Goal: Information Seeking & Learning: Learn about a topic

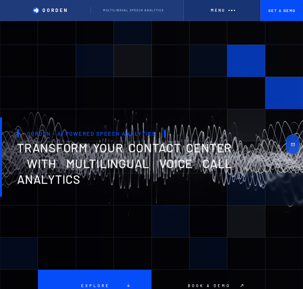
click at [129, 54] on div at bounding box center [132, 61] width 38 height 32
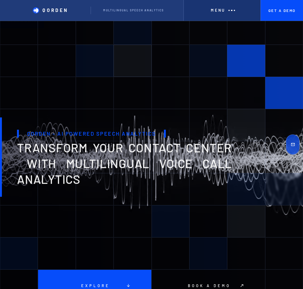
click at [133, 66] on div at bounding box center [132, 61] width 38 height 32
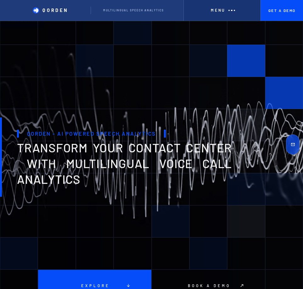
click at [232, 3] on div "Menu" at bounding box center [222, 10] width 77 height 21
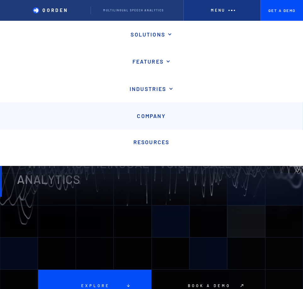
click at [154, 121] on link "Company" at bounding box center [151, 115] width 303 height 27
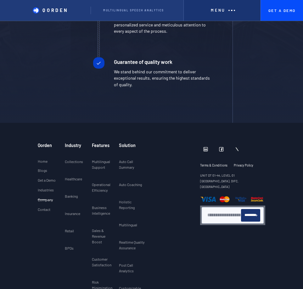
scroll to position [1481, 0]
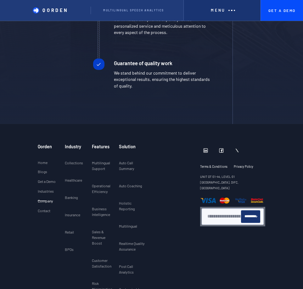
click at [218, 174] on strong "UNIT OT 01-44, LEVEL 01 [GEOGRAPHIC_DATA], DIFC, [GEOGRAPHIC_DATA]" at bounding box center [219, 181] width 38 height 15
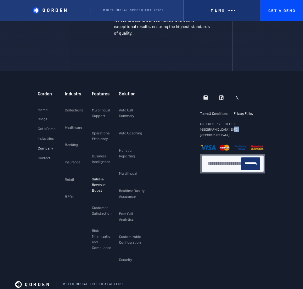
scroll to position [1525, 0]
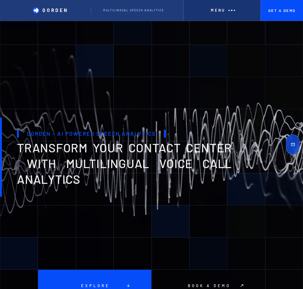
click at [223, 14] on div "Menu" at bounding box center [222, 10] width 77 height 21
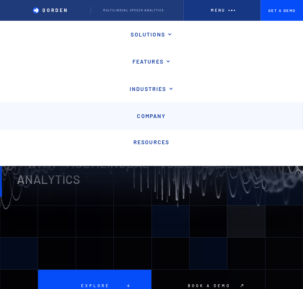
click at [157, 121] on link "Company" at bounding box center [151, 115] width 303 height 27
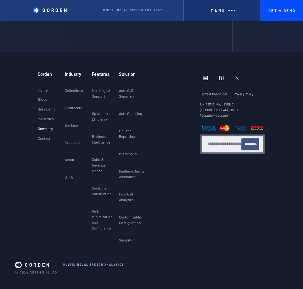
scroll to position [1563, 0]
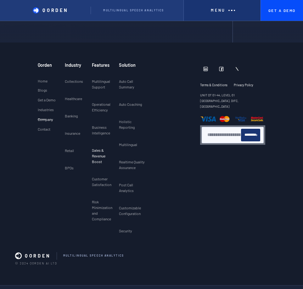
click at [102, 147] on p "Sales & Revenue Boost" at bounding box center [103, 155] width 22 height 17
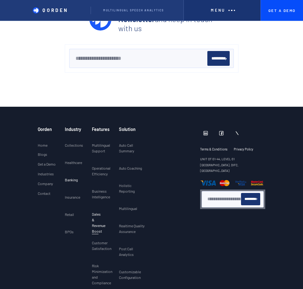
scroll to position [1446, 0]
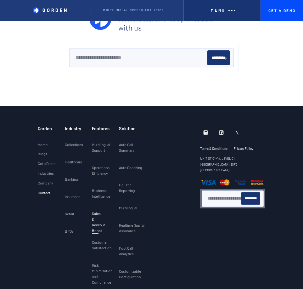
click at [44, 190] on p "Contact" at bounding box center [44, 192] width 13 height 4
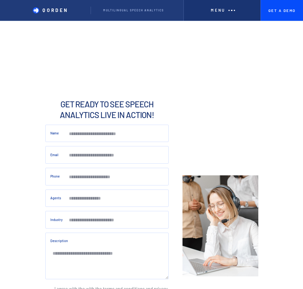
click at [222, 14] on div "Menu" at bounding box center [222, 10] width 77 height 21
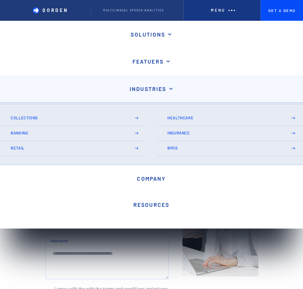
click at [162, 90] on p "Industries" at bounding box center [148, 88] width 37 height 7
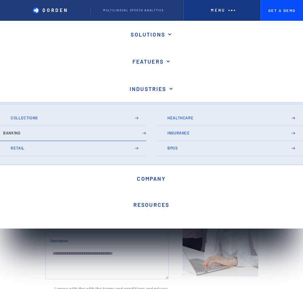
click at [87, 137] on link "Banking" at bounding box center [73, 133] width 146 height 15
click at [47, 132] on p "Banking" at bounding box center [68, 133] width 130 height 4
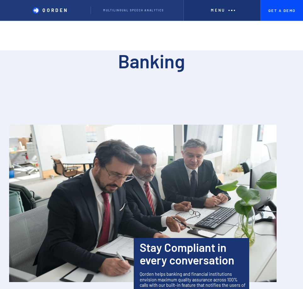
click at [160, 61] on h1 "Banking" at bounding box center [151, 60] width 303 height 21
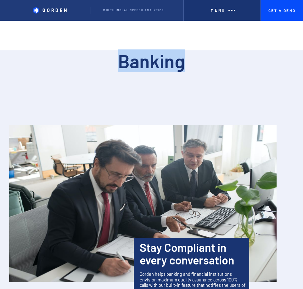
click at [160, 61] on h1 "Banking" at bounding box center [151, 60] width 303 height 21
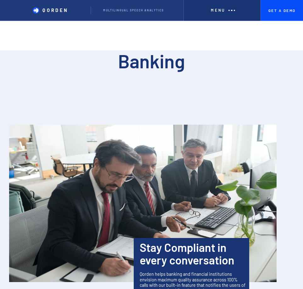
click at [224, 15] on div "Menu" at bounding box center [222, 10] width 77 height 21
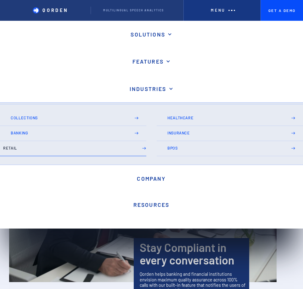
click at [25, 144] on link "Retail" at bounding box center [73, 148] width 146 height 15
